Goal: Task Accomplishment & Management: Manage account settings

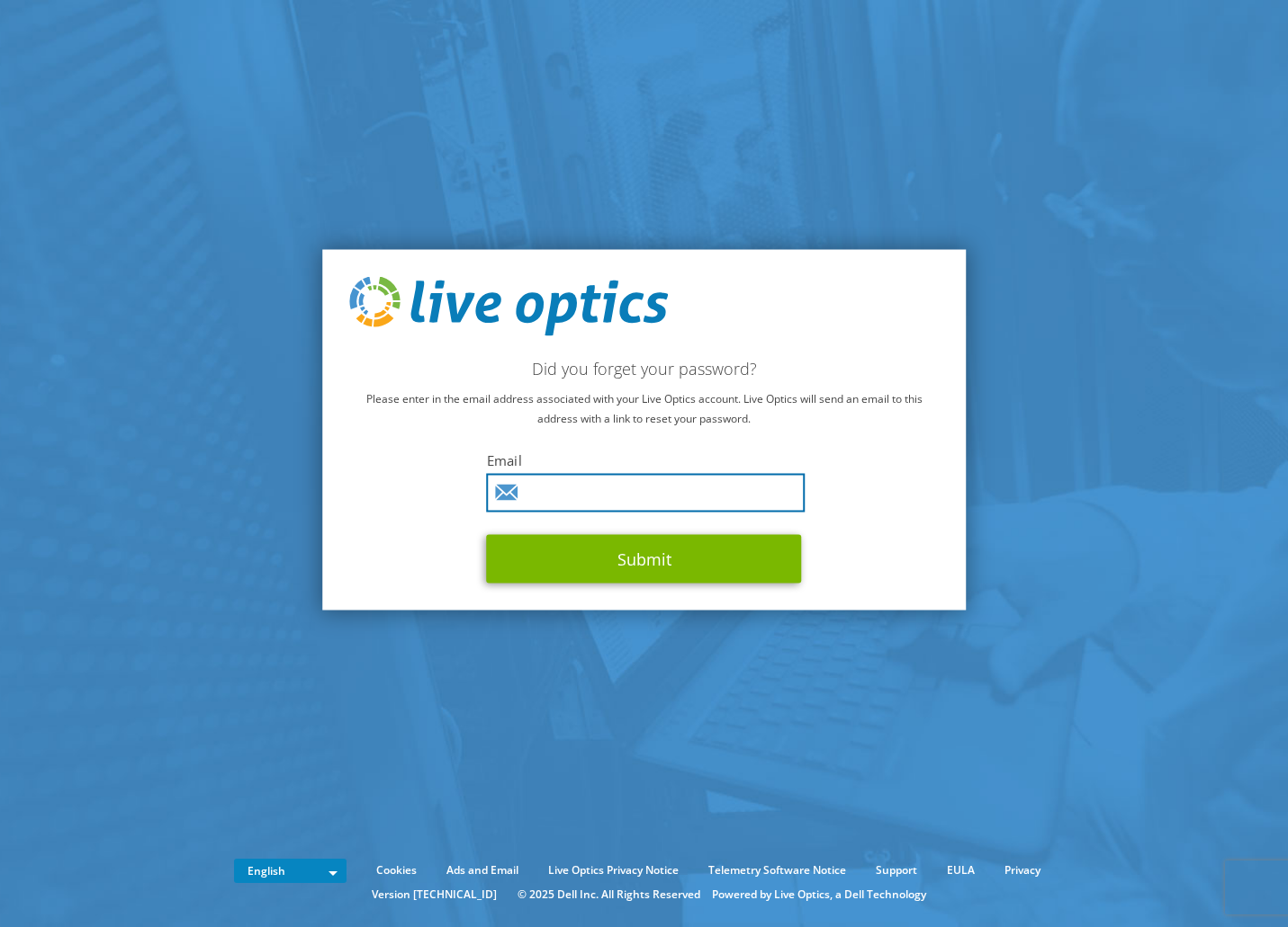
click at [570, 495] on input "text" at bounding box center [646, 492] width 318 height 39
type input "[EMAIL_ADDRESS][DOMAIN_NAME]"
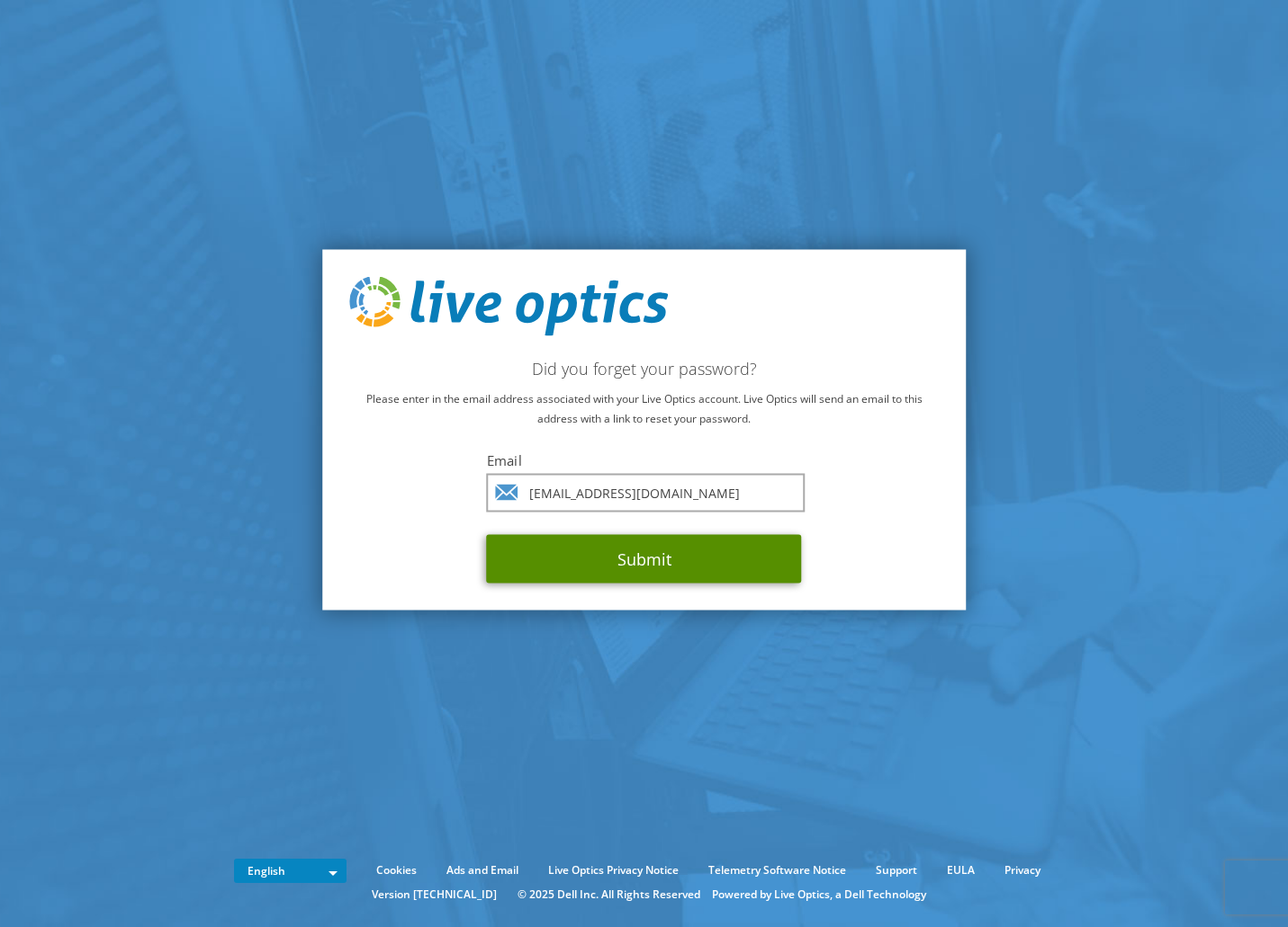
click at [648, 561] on button "Submit" at bounding box center [644, 558] width 315 height 49
